Goal: Find contact information: Obtain details needed to contact an individual or organization

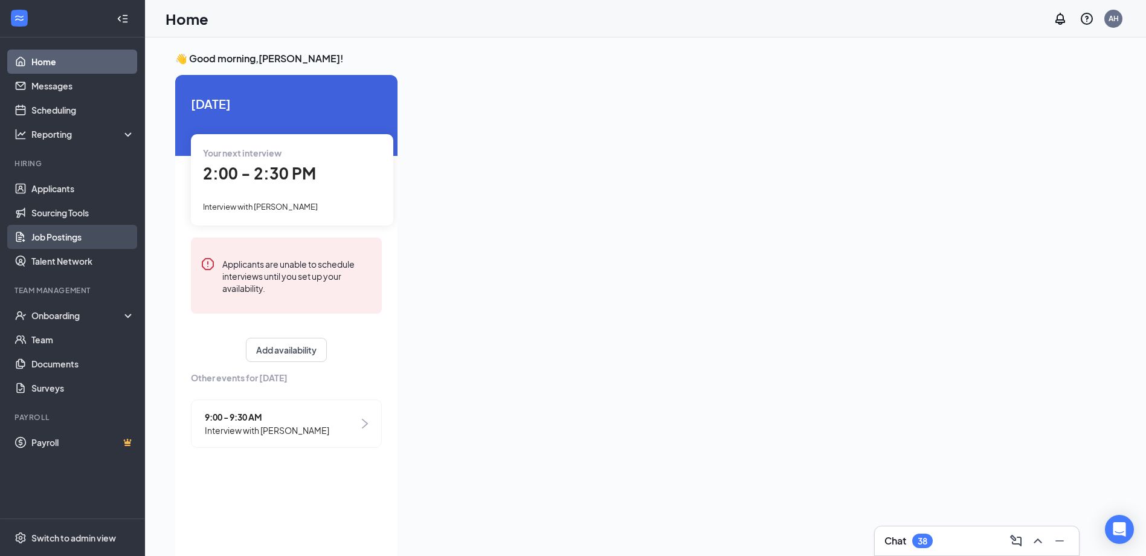
click at [85, 244] on link "Job Postings" at bounding box center [82, 237] width 103 height 24
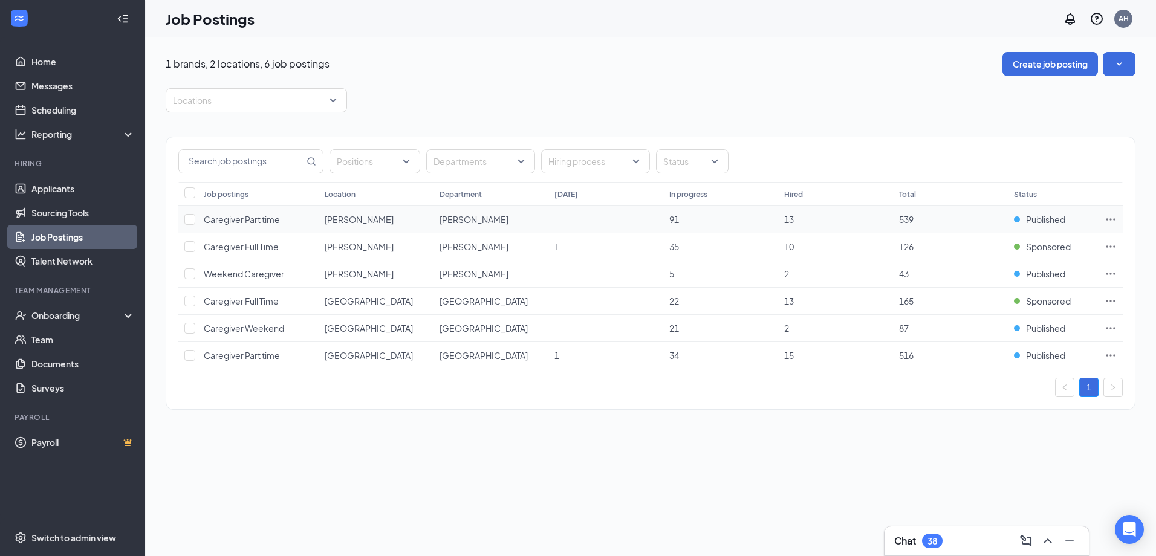
click at [1108, 217] on icon "Ellipses" at bounding box center [1110, 219] width 12 height 12
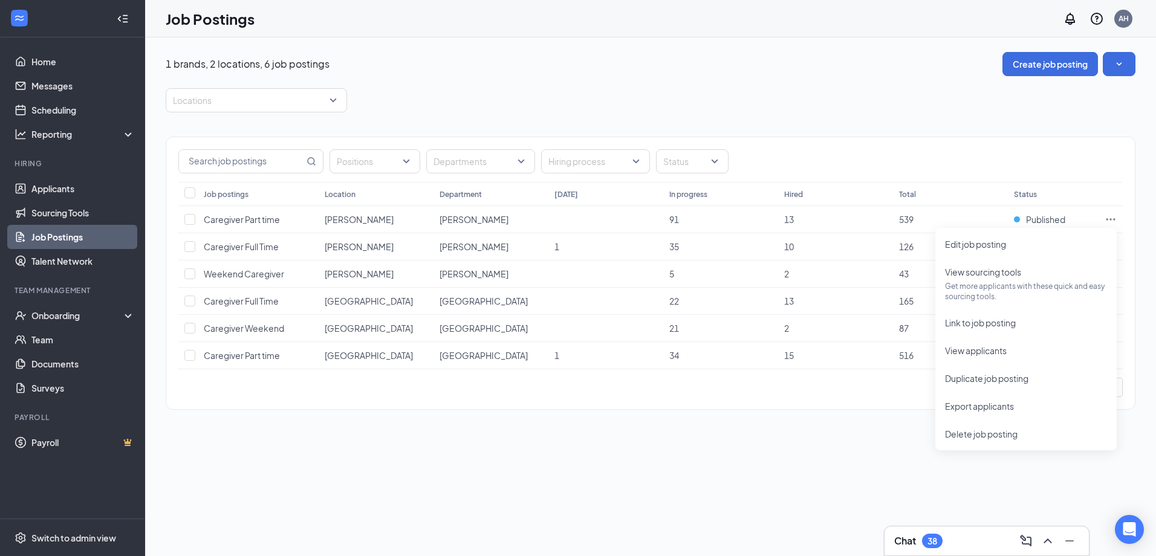
click at [1051, 157] on div "Positions Departments Hiring process Status" at bounding box center [650, 161] width 944 height 24
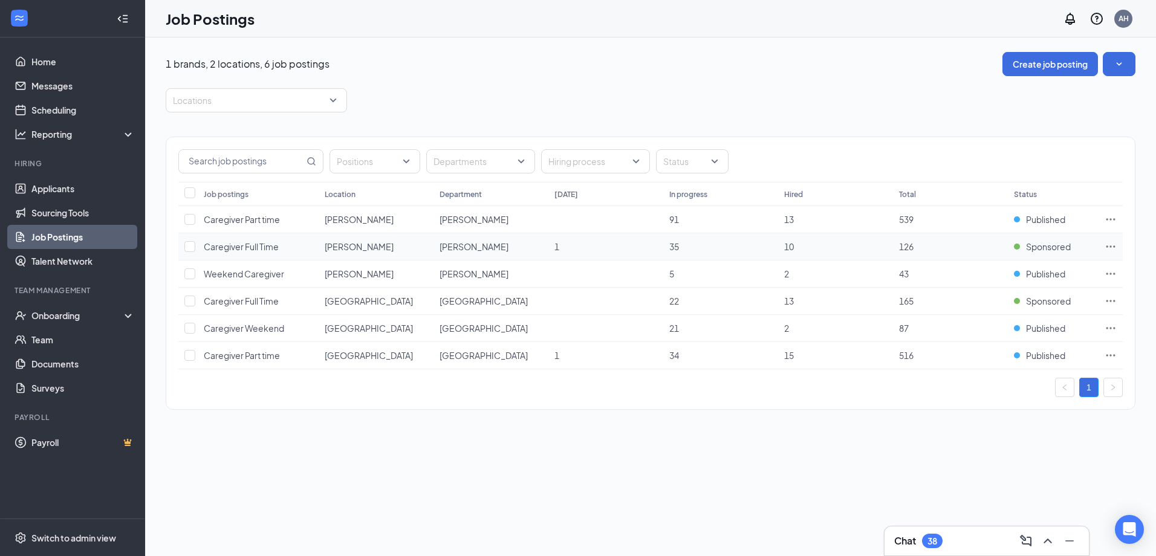
click at [1115, 245] on icon "Ellipses" at bounding box center [1110, 247] width 12 height 12
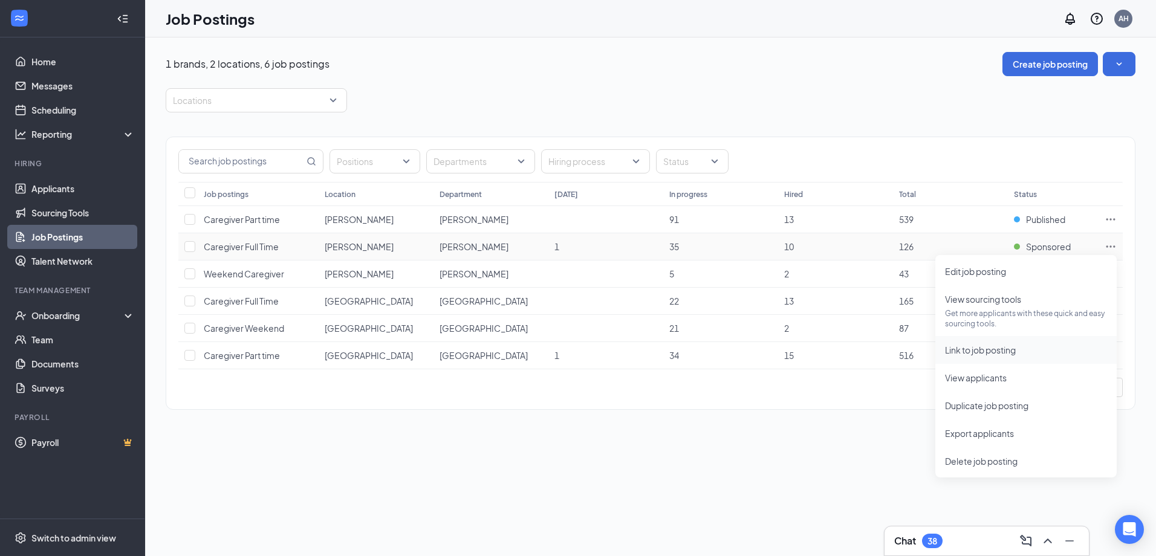
click at [1015, 351] on span "Link to job posting" at bounding box center [980, 349] width 71 height 11
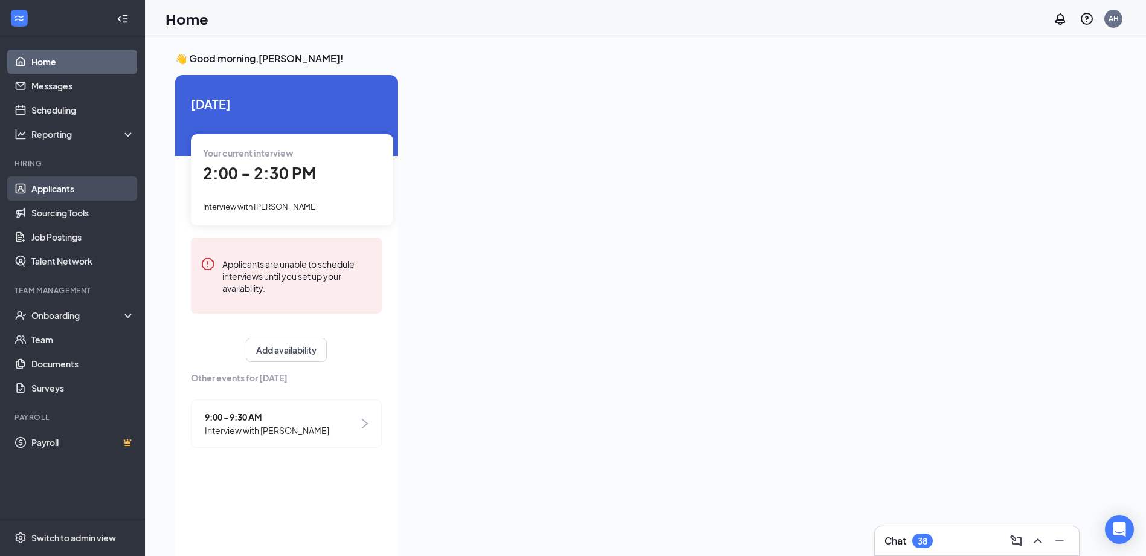
click at [50, 193] on link "Applicants" at bounding box center [82, 188] width 103 height 24
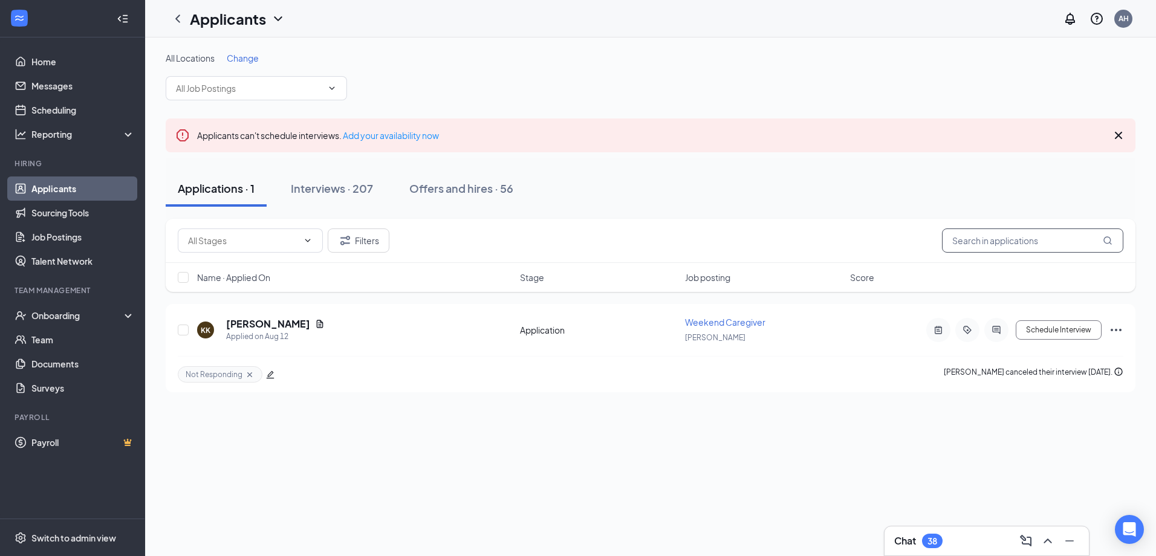
click at [974, 241] on input "text" at bounding box center [1032, 240] width 181 height 24
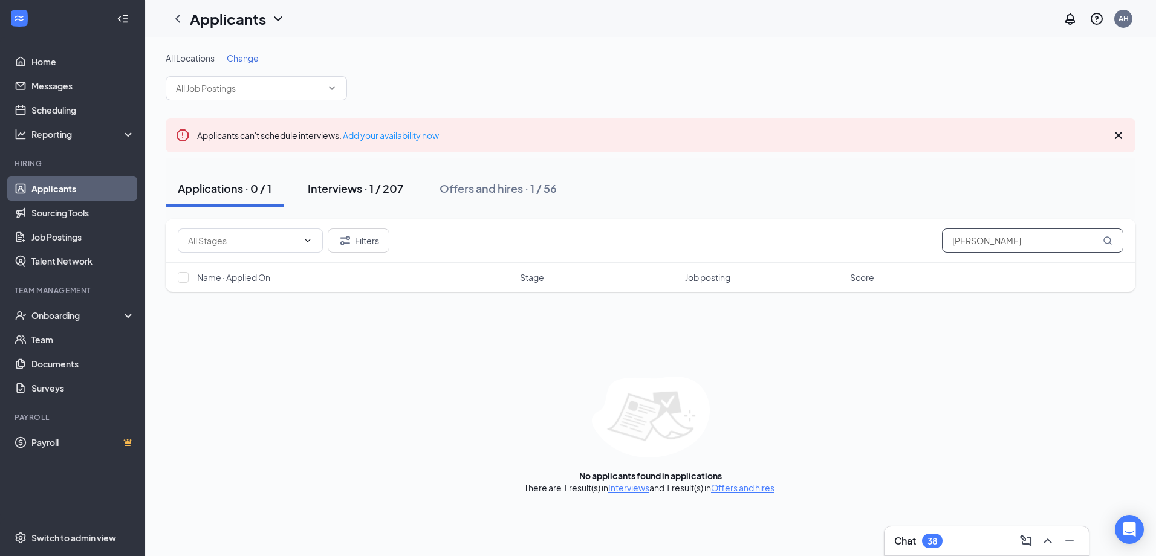
type input "Tracy"
click at [379, 196] on button "Interviews · 1 / 207" at bounding box center [356, 188] width 120 height 36
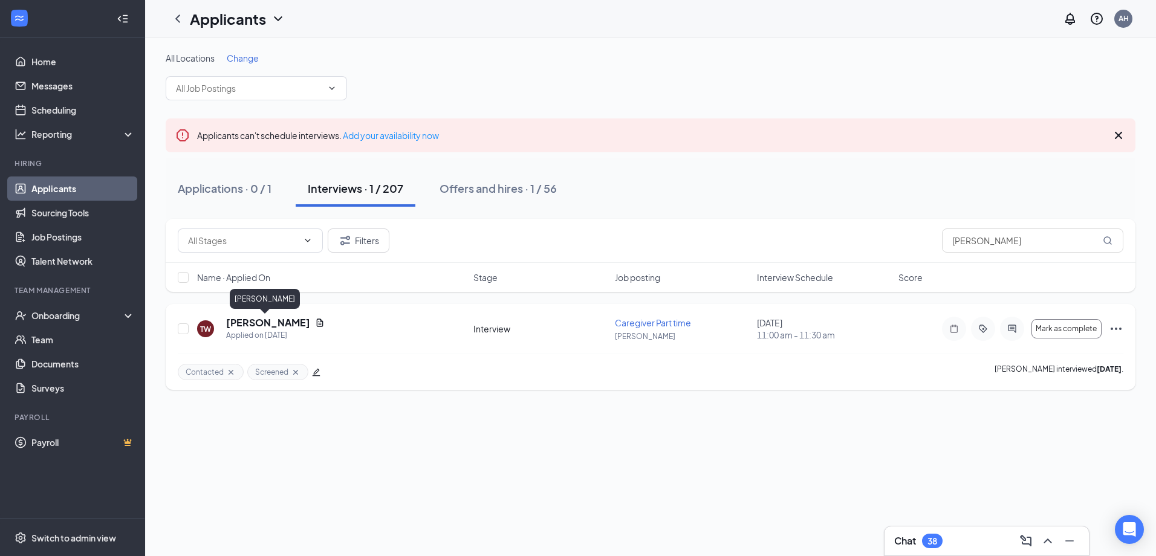
click at [268, 316] on h5 "Tracy Wilson" at bounding box center [268, 322] width 84 height 13
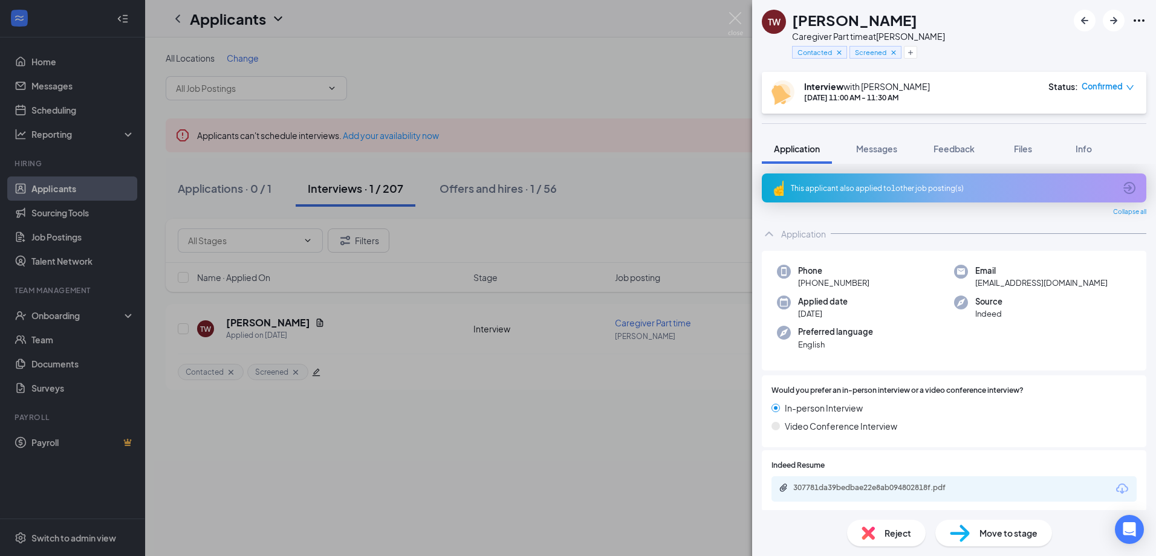
click at [984, 277] on span "leecolewilson@gmail.com" at bounding box center [1041, 283] width 132 height 12
copy span "leecolewilson@gmail.com"
